Goal: Navigation & Orientation: Find specific page/section

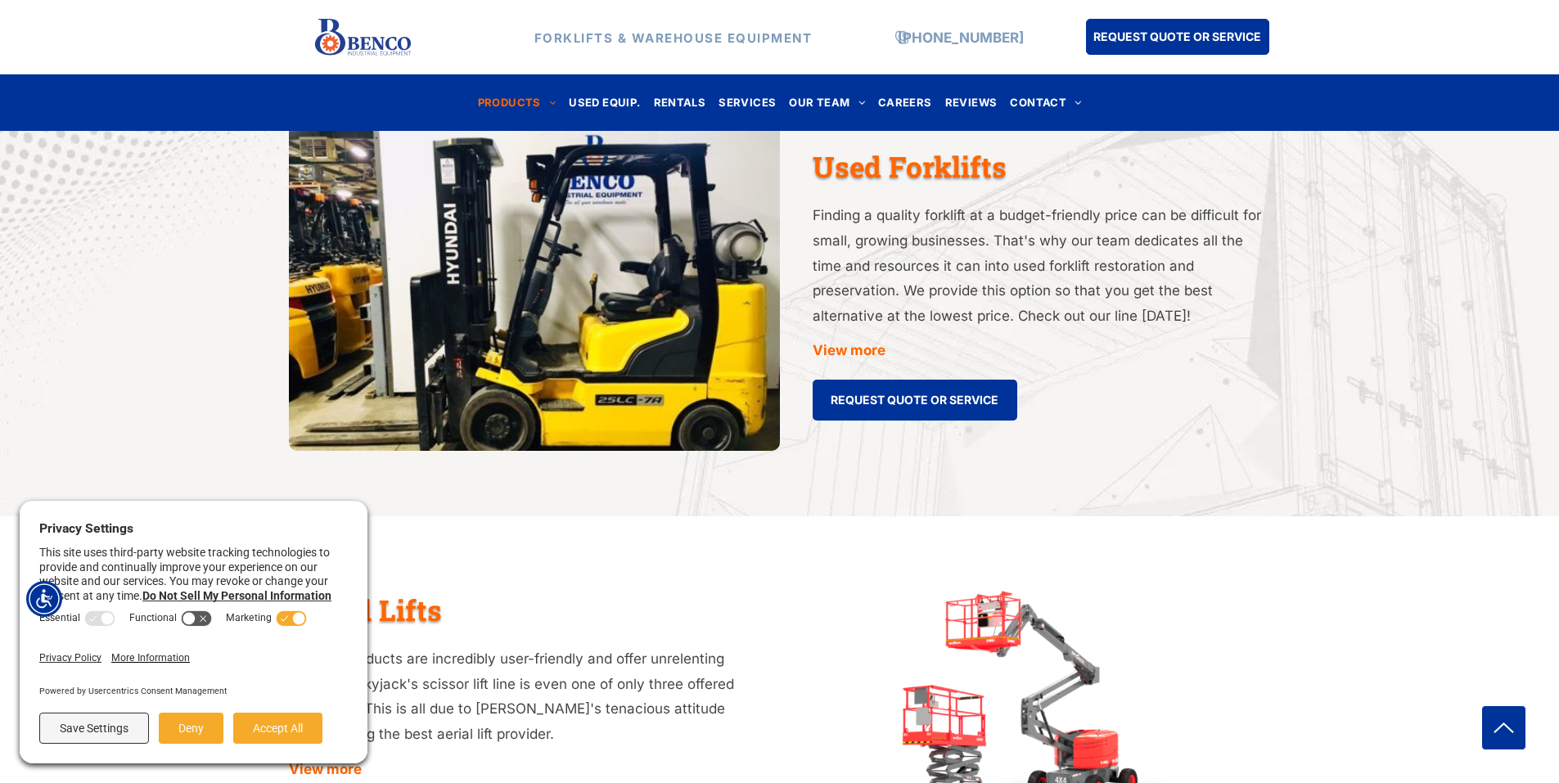
scroll to position [2455, 0]
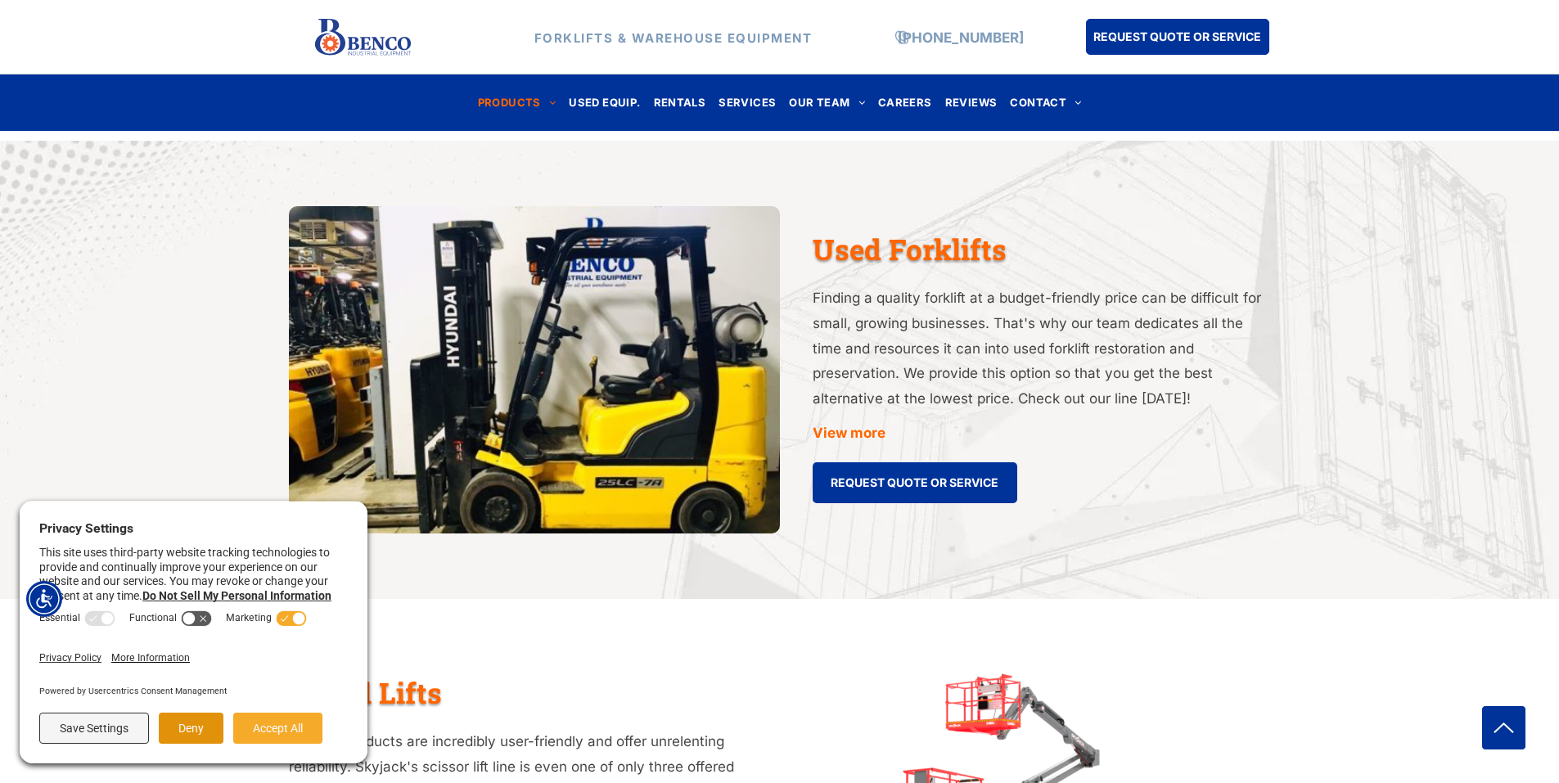
click at [190, 725] on button "Deny" at bounding box center [191, 728] width 65 height 31
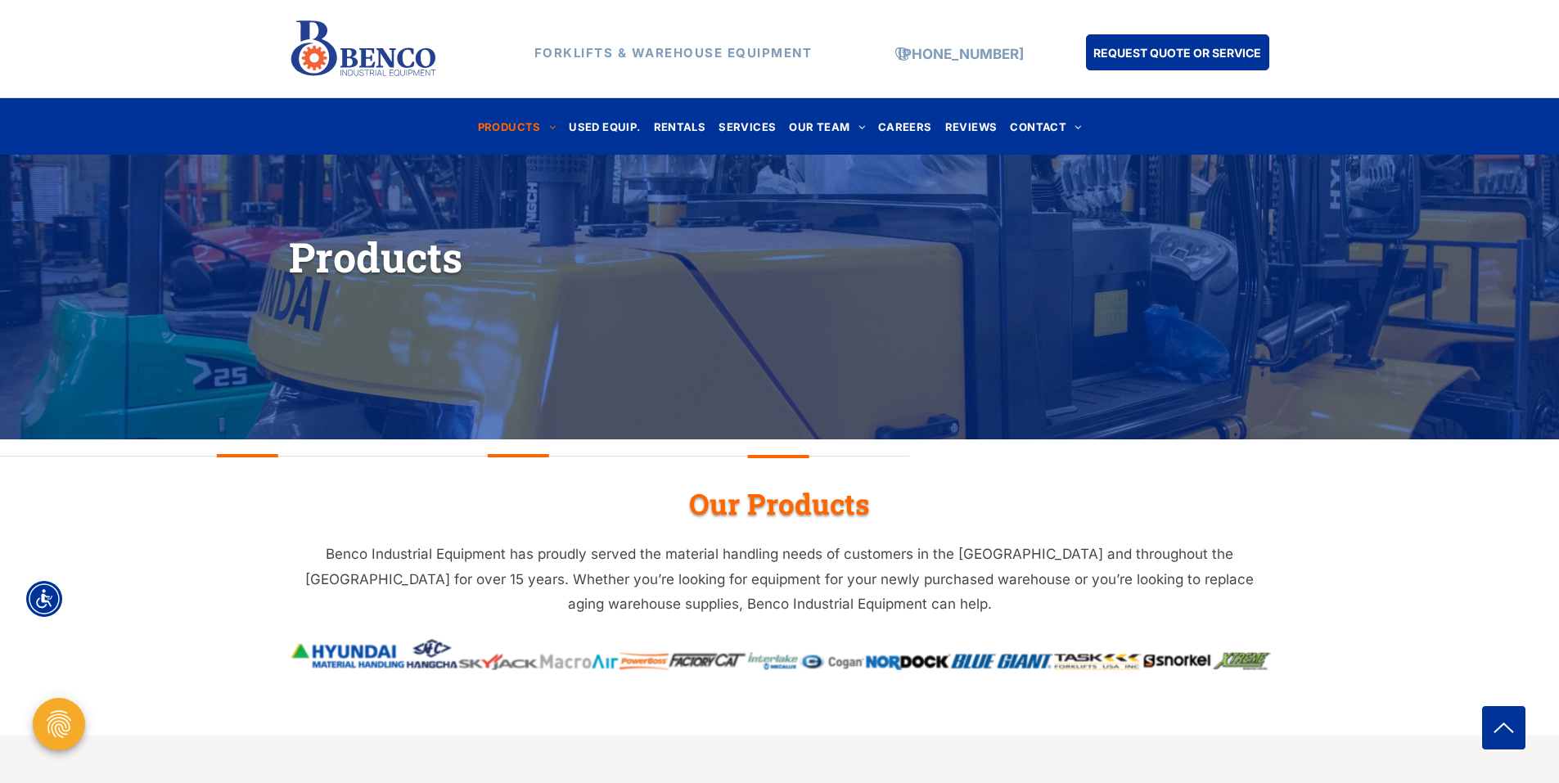
scroll to position [245, 0]
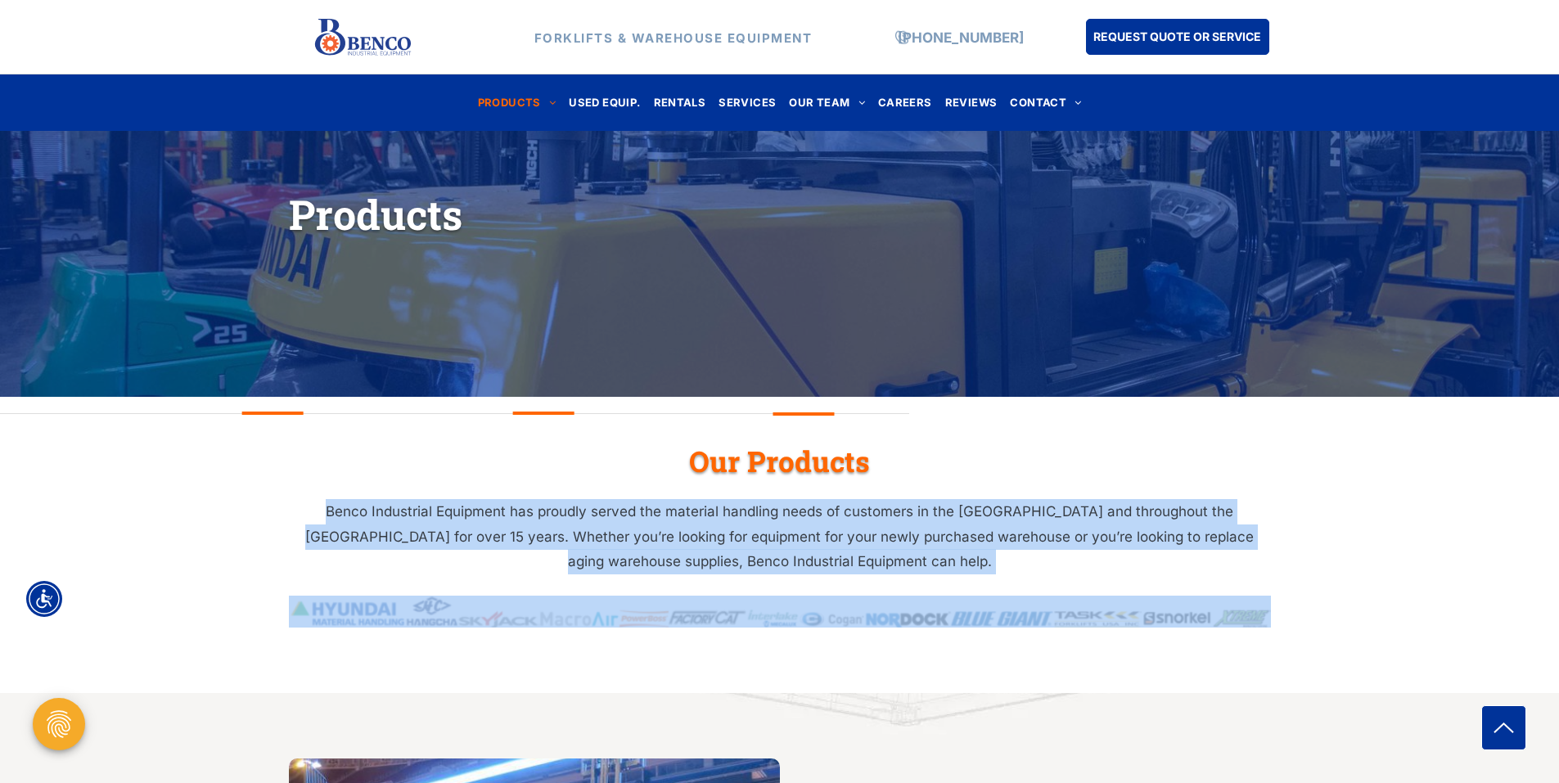
drag, startPoint x: 280, startPoint y: 519, endPoint x: 997, endPoint y: 579, distance: 720.2
click at [997, 579] on div "Our Products Benco Industrial Equipment has proudly served the material handlin…" at bounding box center [779, 563] width 1559 height 259
click at [328, 499] on p "Benco Industrial Equipment has proudly served the material handling needs of cu…" at bounding box center [780, 536] width 982 height 75
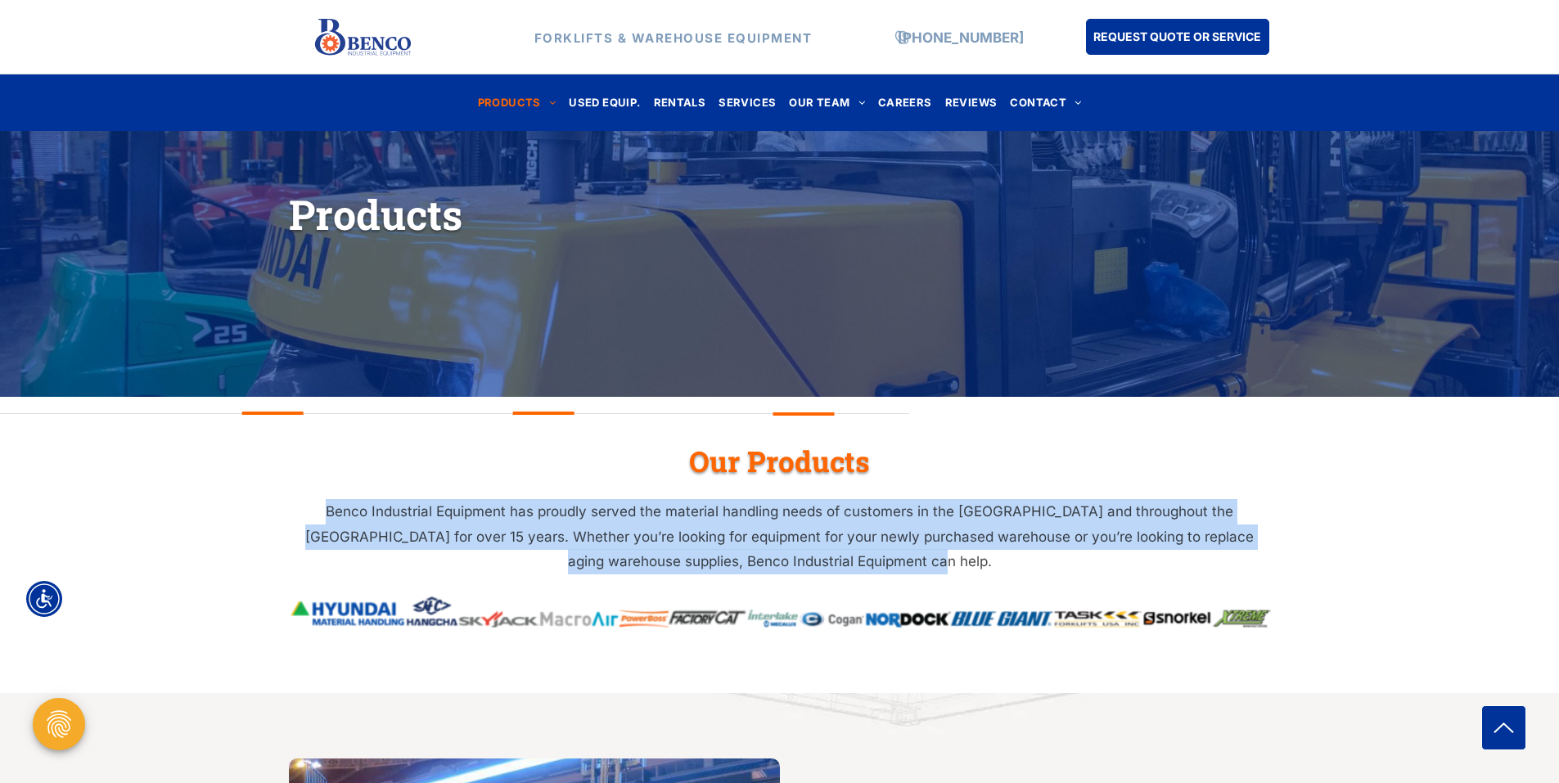
drag, startPoint x: 268, startPoint y: 503, endPoint x: 1328, endPoint y: 565, distance: 1062.2
click at [1328, 565] on div "Our Products Benco Industrial Equipment has proudly served the material handlin…" at bounding box center [779, 563] width 1559 height 259
